Goal: Task Accomplishment & Management: Use online tool/utility

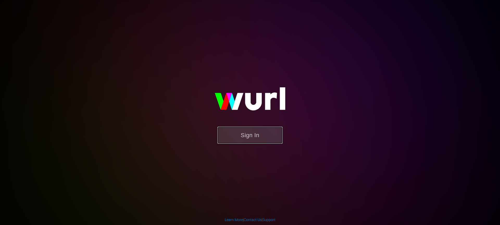
click at [241, 132] on button "Sign In" at bounding box center [250, 135] width 65 height 17
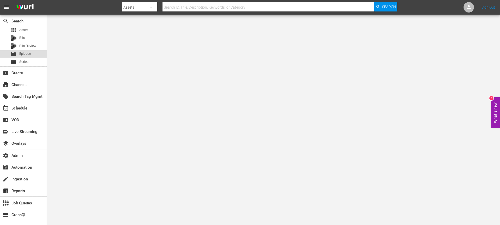
click at [30, 52] on span "Episode" at bounding box center [25, 53] width 12 height 5
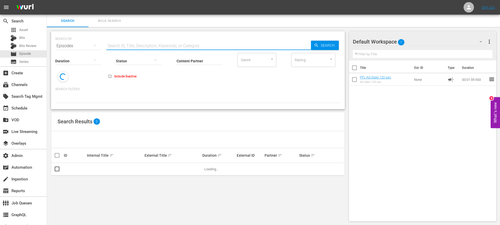
click at [153, 44] on input "text" at bounding box center [208, 46] width 205 height 13
type input "scary movie"
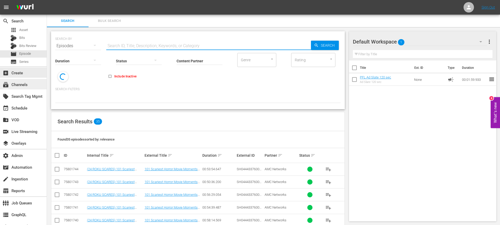
click at [36, 84] on div "subscriptions Channels" at bounding box center [23, 84] width 47 height 10
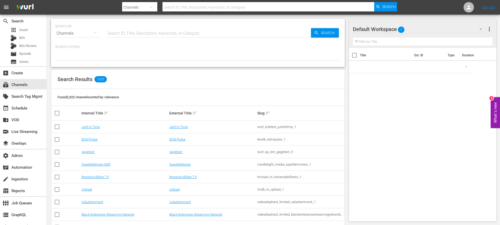
click at [145, 35] on input "text" at bounding box center [208, 33] width 205 height 13
type input "stand up"
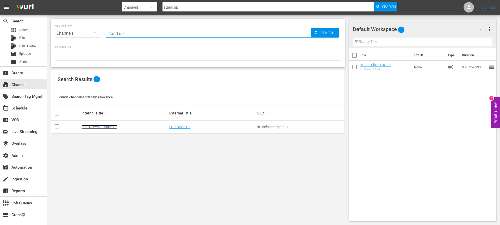
click at [99, 125] on link "LOL! Network - Stand Up" at bounding box center [100, 127] width 36 height 4
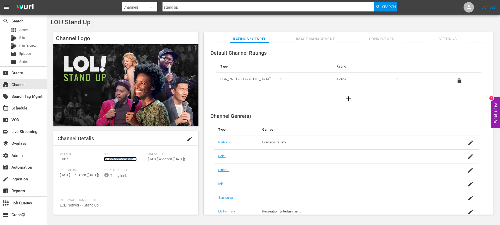
click at [127, 160] on link "lol_defcomedyjam_1" at bounding box center [120, 159] width 33 height 4
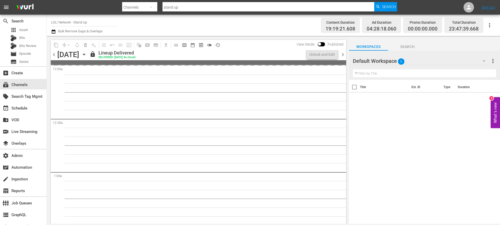
click at [85, 55] on icon "button" at bounding box center [84, 54] width 2 height 1
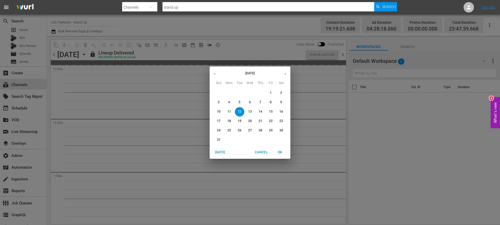
click at [215, 71] on button "button" at bounding box center [215, 74] width 10 height 10
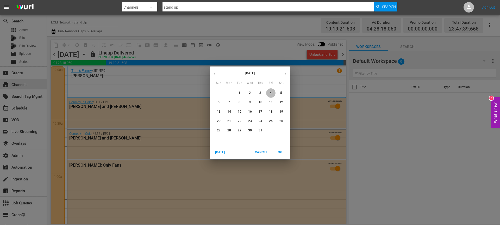
click at [275, 93] on span "4" at bounding box center [270, 93] width 9 height 4
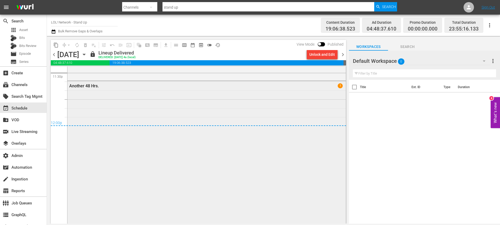
scroll to position [2472, 0]
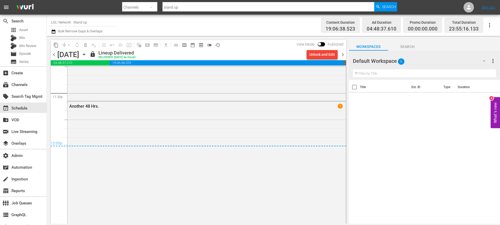
click at [343, 52] on span "chevron_right" at bounding box center [343, 54] width 7 height 7
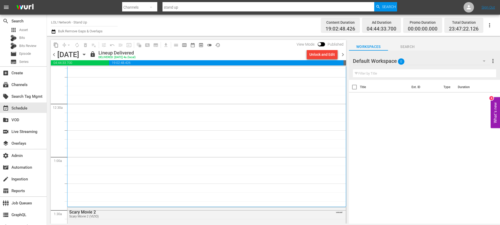
scroll to position [47, 0]
